Goal: Task Accomplishment & Management: Manage account settings

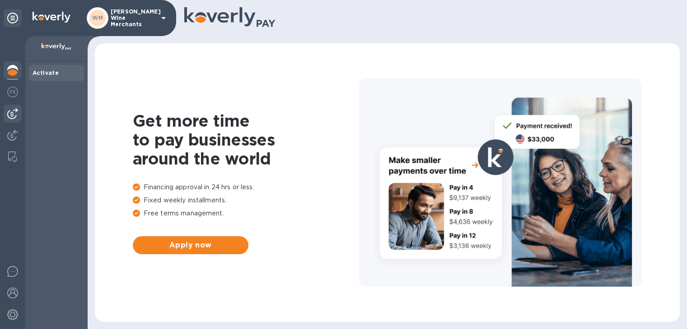
click at [15, 114] on img at bounding box center [12, 113] width 11 height 11
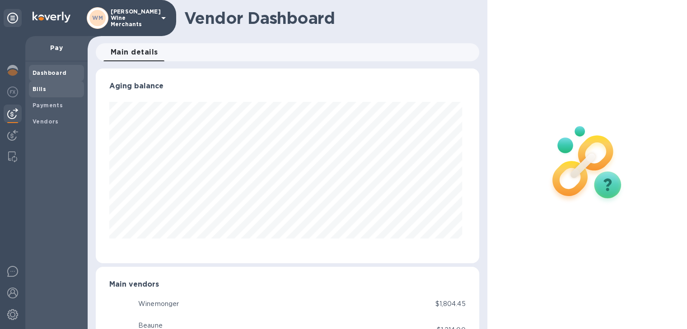
scroll to position [195, 379]
click at [42, 89] on b "Bills" at bounding box center [39, 89] width 14 height 7
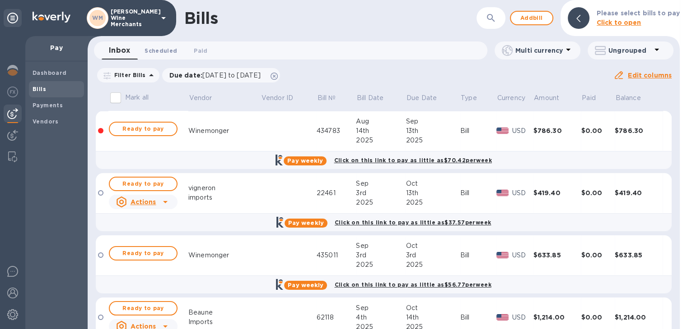
click at [175, 53] on span "Scheduled 0" at bounding box center [160, 50] width 32 height 9
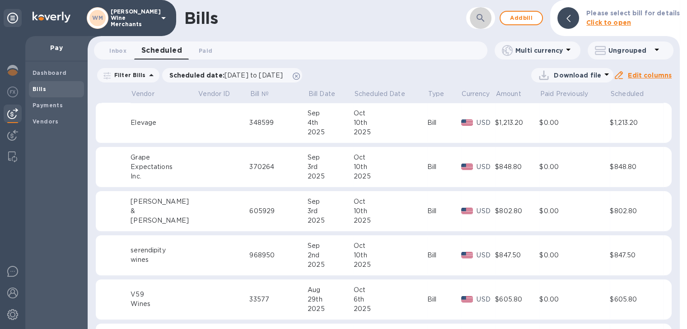
click at [484, 17] on icon "button" at bounding box center [480, 18] width 8 height 8
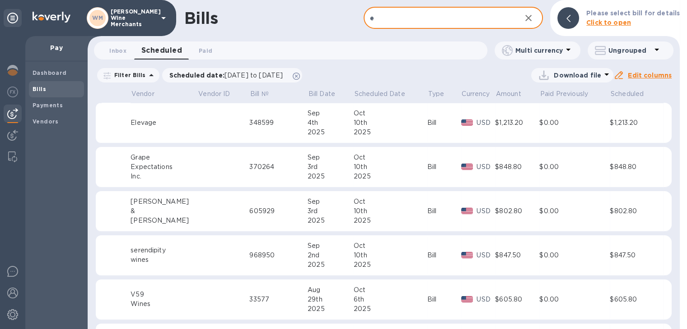
click at [485, 17] on input "e" at bounding box center [438, 18] width 150 height 22
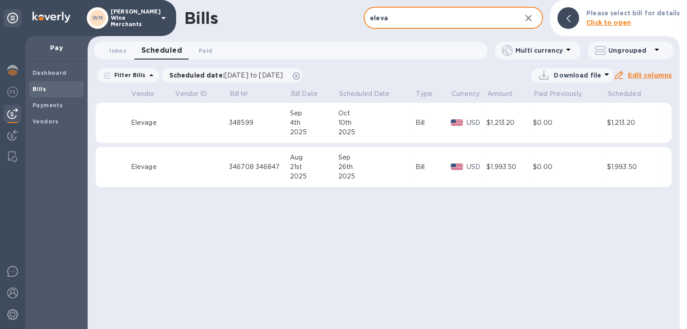
type input "eleva"
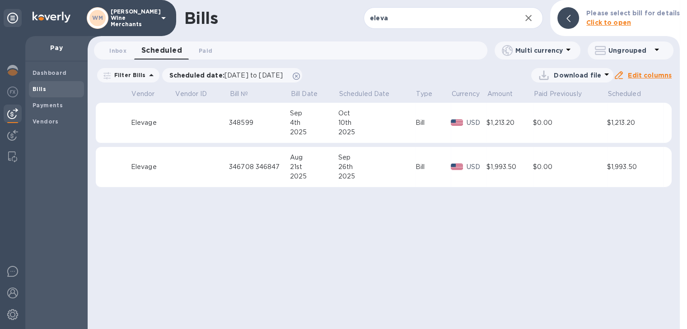
click at [385, 174] on div "2025" at bounding box center [376, 176] width 77 height 9
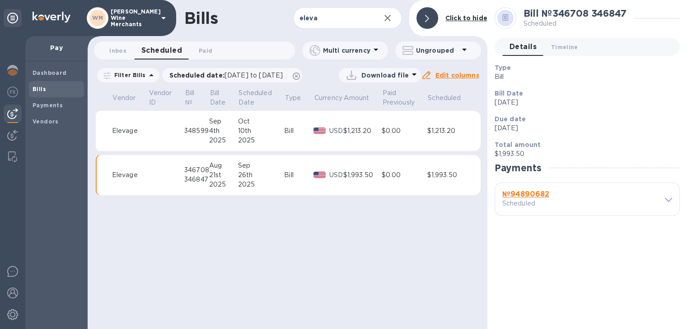
click at [668, 203] on span at bounding box center [667, 199] width 7 height 9
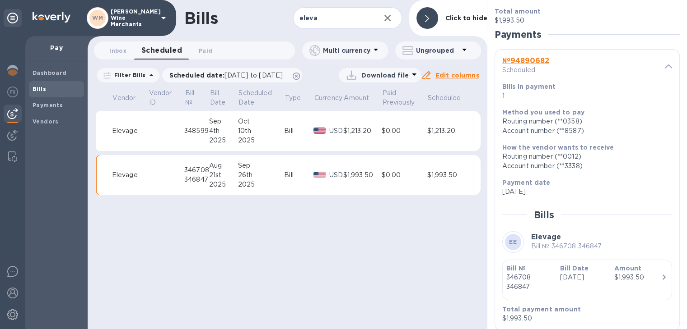
scroll to position [153, 0]
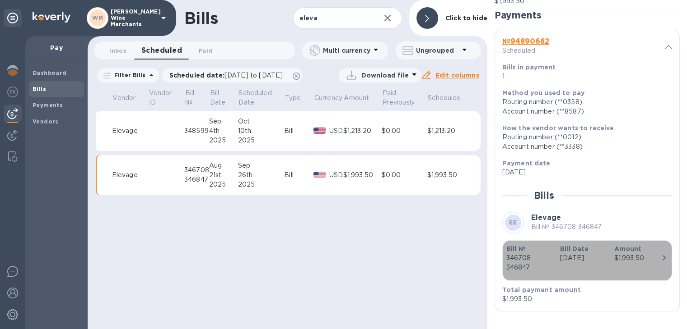
click at [658, 255] on icon "button" at bounding box center [663, 258] width 11 height 11
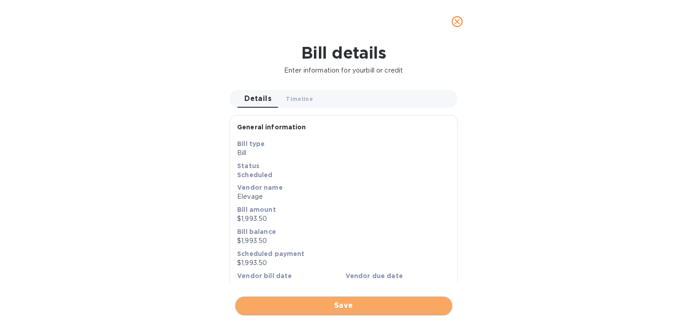
click at [366, 306] on span "Save" at bounding box center [343, 306] width 202 height 11
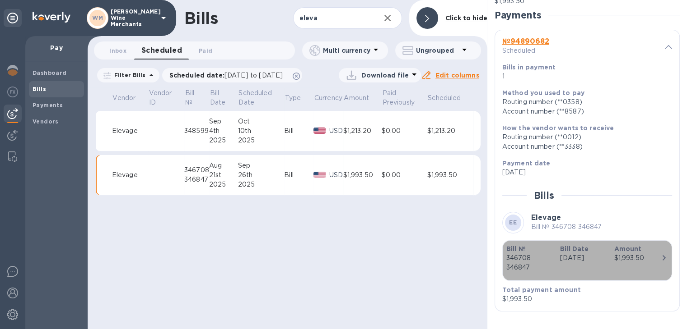
click at [658, 257] on icon "button" at bounding box center [663, 258] width 11 height 11
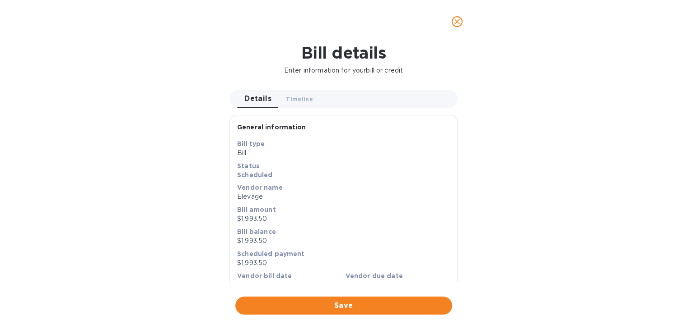
click at [265, 240] on p "$1,993.50" at bounding box center [343, 241] width 213 height 9
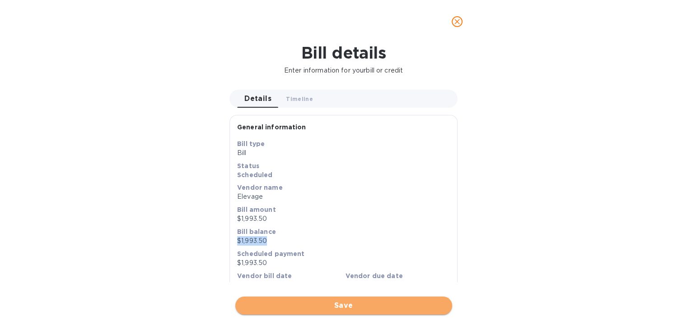
click at [328, 298] on button "Save" at bounding box center [343, 306] width 217 height 18
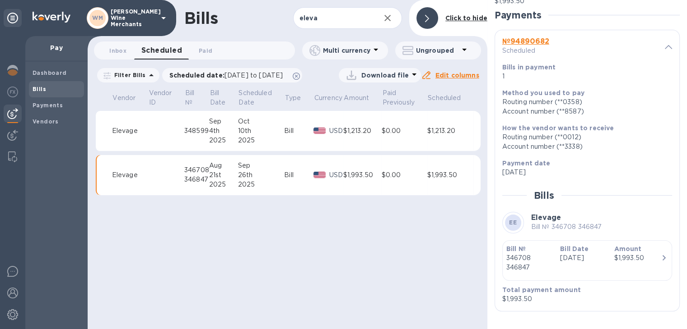
scroll to position [0, 0]
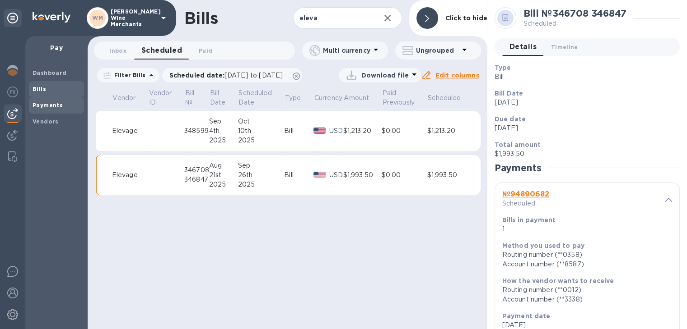
click at [51, 104] on b "Payments" at bounding box center [47, 105] width 30 height 7
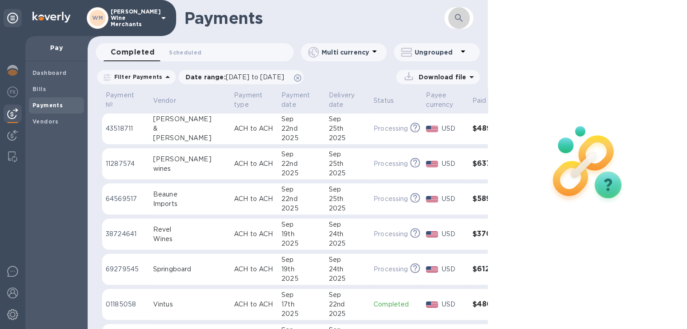
click at [463, 17] on icon "button" at bounding box center [458, 18] width 11 height 11
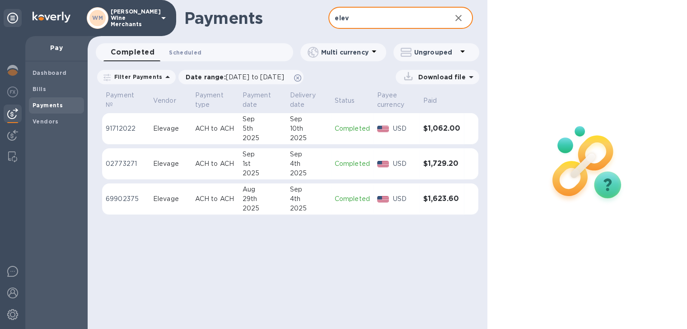
type input "elev"
click at [190, 52] on span "Scheduled 0" at bounding box center [185, 52] width 32 height 9
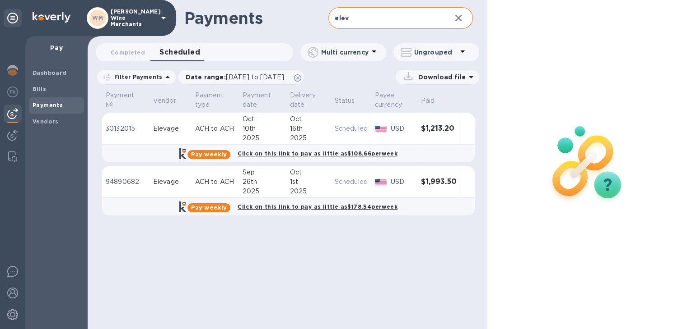
click at [288, 188] on td "[DATE]" at bounding box center [308, 183] width 45 height 32
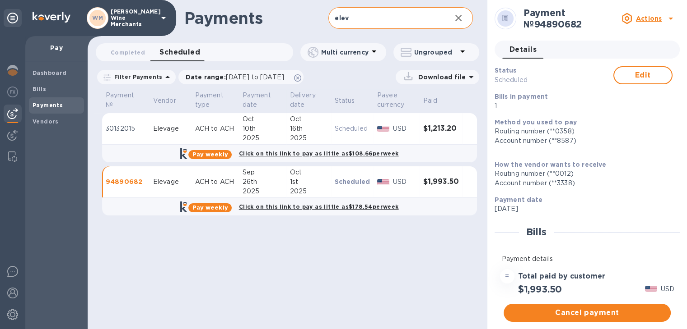
click at [155, 186] on div "Elevage" at bounding box center [170, 181] width 35 height 9
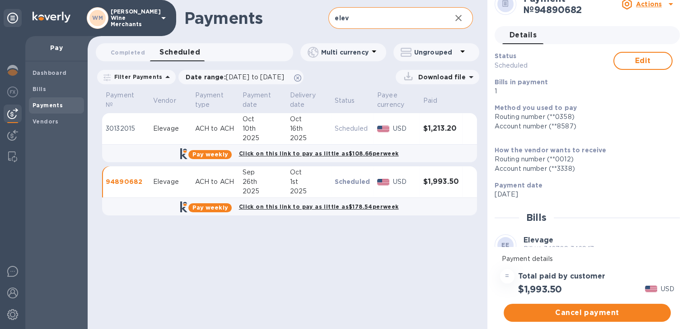
scroll to position [14, 0]
click at [632, 60] on span "Edit" at bounding box center [642, 61] width 43 height 11
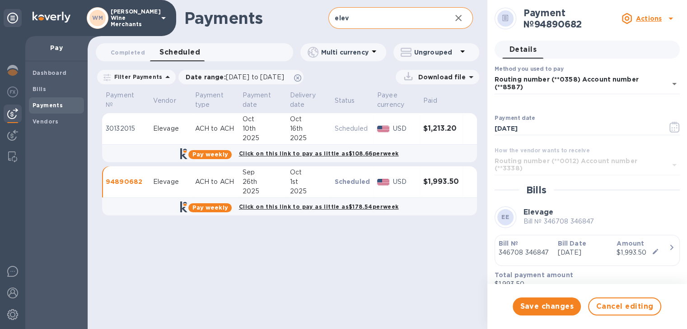
scroll to position [0, 0]
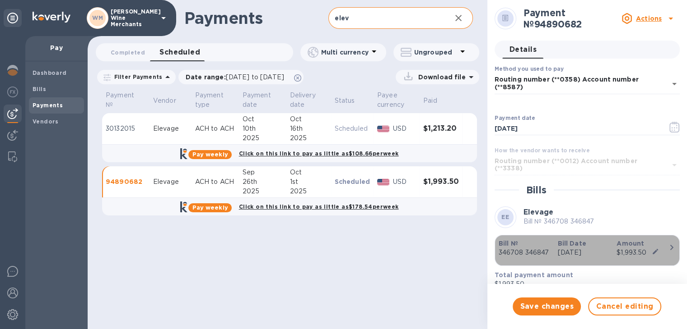
click at [653, 248] on icon "button" at bounding box center [653, 251] width 14 height 7
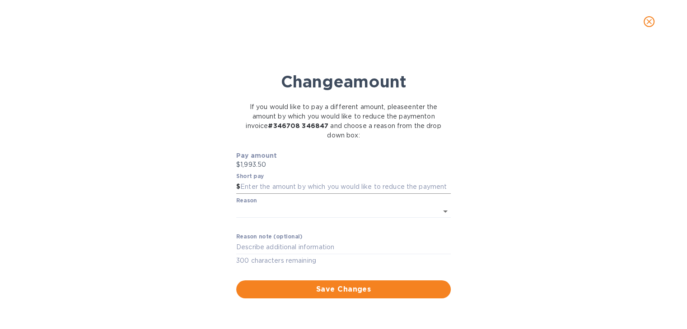
click at [259, 189] on input "text" at bounding box center [345, 188] width 210 height 14
type input "20.10"
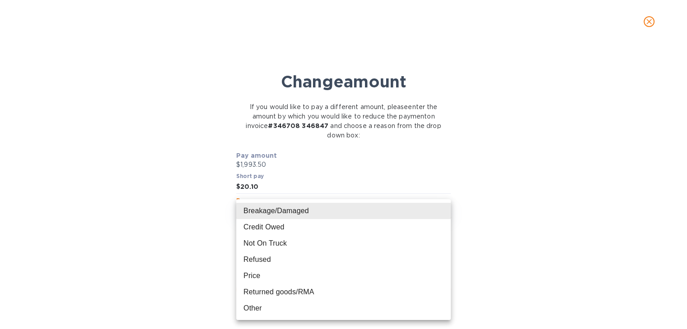
click at [263, 213] on body "WM [PERSON_NAME] Wine Merchants Pay Dashboard Bills Payments Vendors Payments e…" at bounding box center [343, 164] width 687 height 329
click at [263, 213] on li "Breakage/Damaged" at bounding box center [343, 211] width 214 height 16
type input "Breakage"
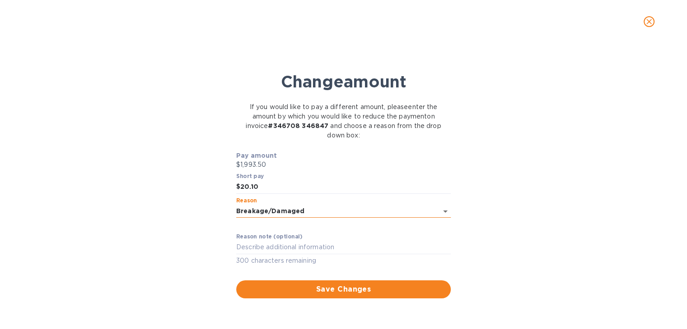
click at [263, 213] on body "WM [PERSON_NAME] Wine Merchants Pay Dashboard Bills Payments Vendors Payments e…" at bounding box center [343, 164] width 687 height 329
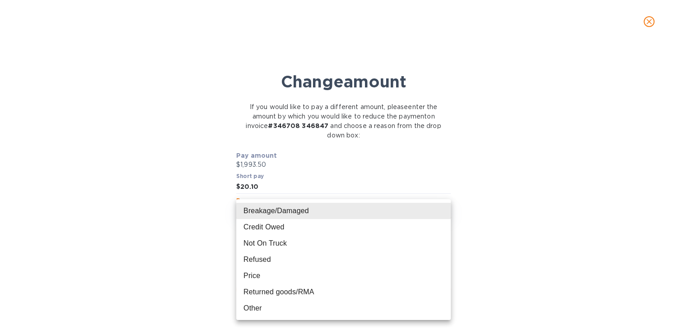
click at [263, 213] on li "Breakage/Damaged" at bounding box center [343, 211] width 214 height 16
click at [263, 213] on body "WM [PERSON_NAME] Wine Merchants Pay Dashboard Bills Payments Vendors Payments e…" at bounding box center [343, 164] width 687 height 329
click at [164, 226] on div at bounding box center [343, 164] width 687 height 329
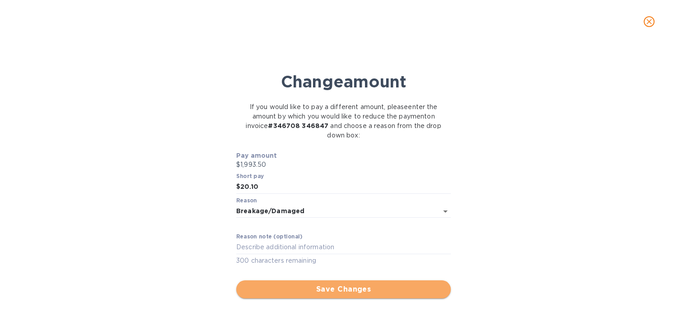
click at [324, 289] on span "Save Changes" at bounding box center [343, 289] width 200 height 11
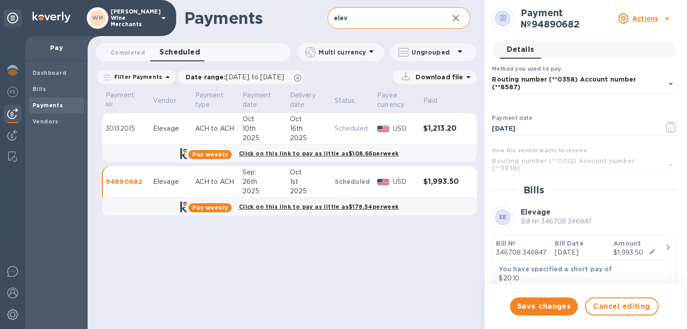
scroll to position [37, 0]
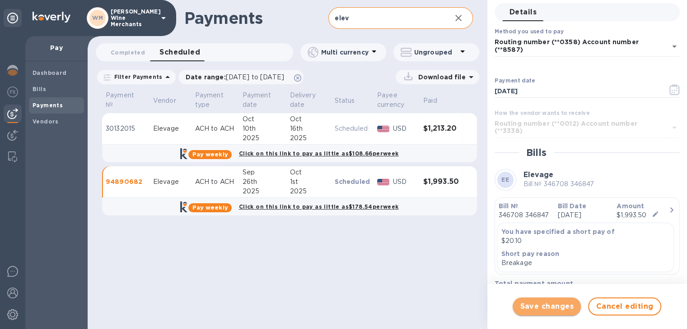
click at [540, 307] on span "Save changes" at bounding box center [547, 307] width 54 height 11
